Goal: Find specific page/section: Find specific page/section

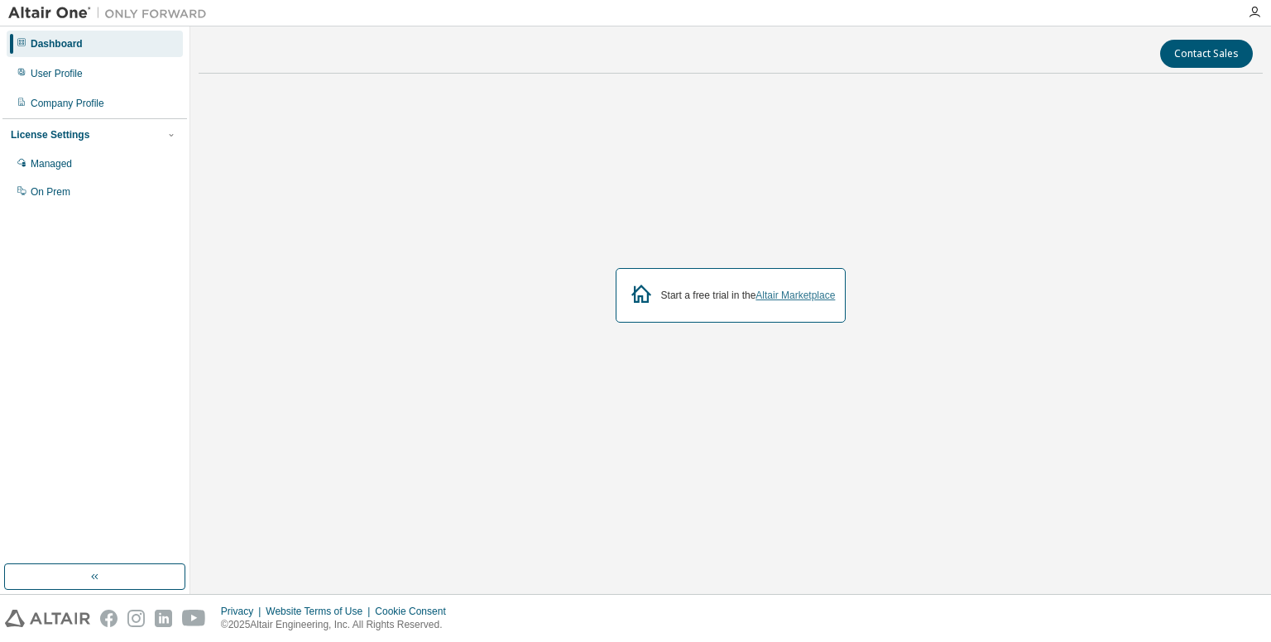
click at [781, 290] on link "Altair Marketplace" at bounding box center [795, 296] width 79 height 12
